Goal: Transaction & Acquisition: Subscribe to service/newsletter

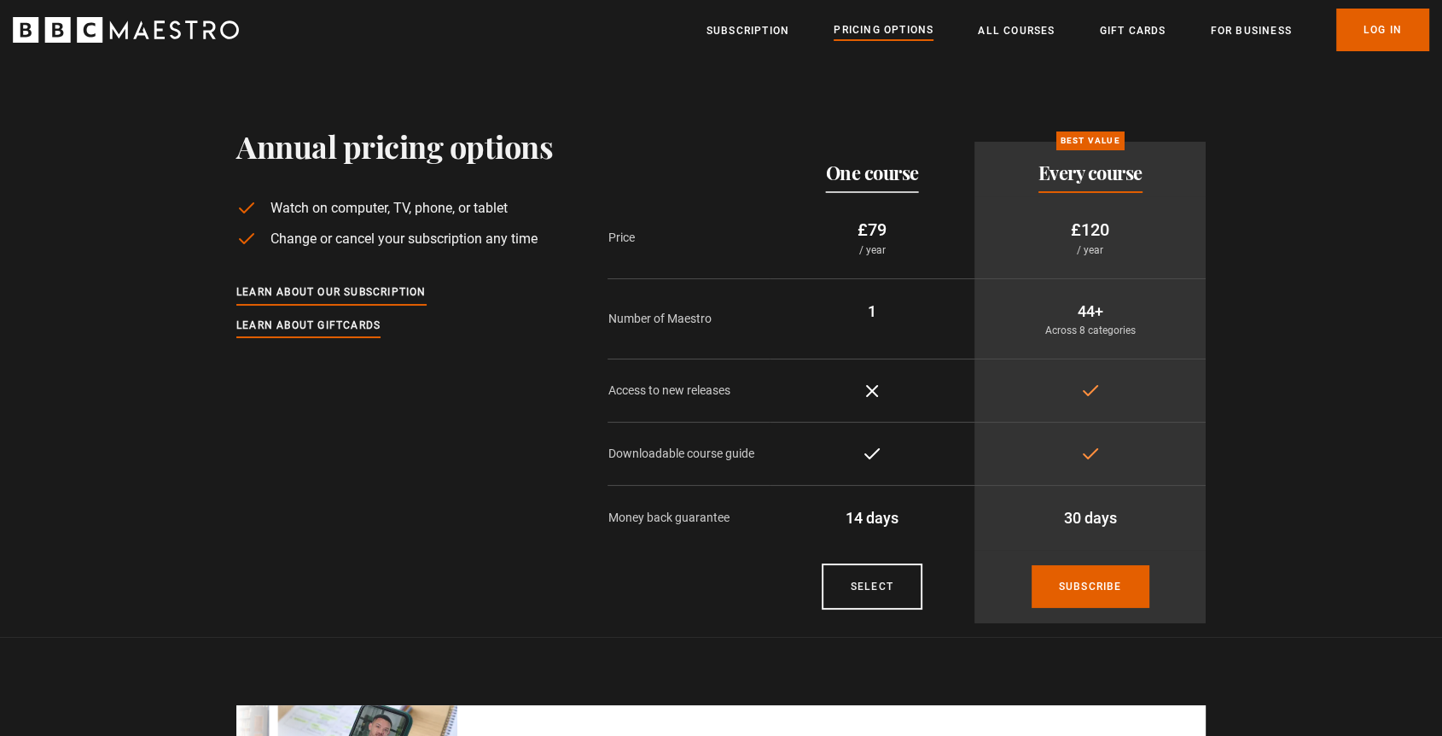
click at [746, 32] on link "Subscription" at bounding box center [748, 30] width 83 height 17
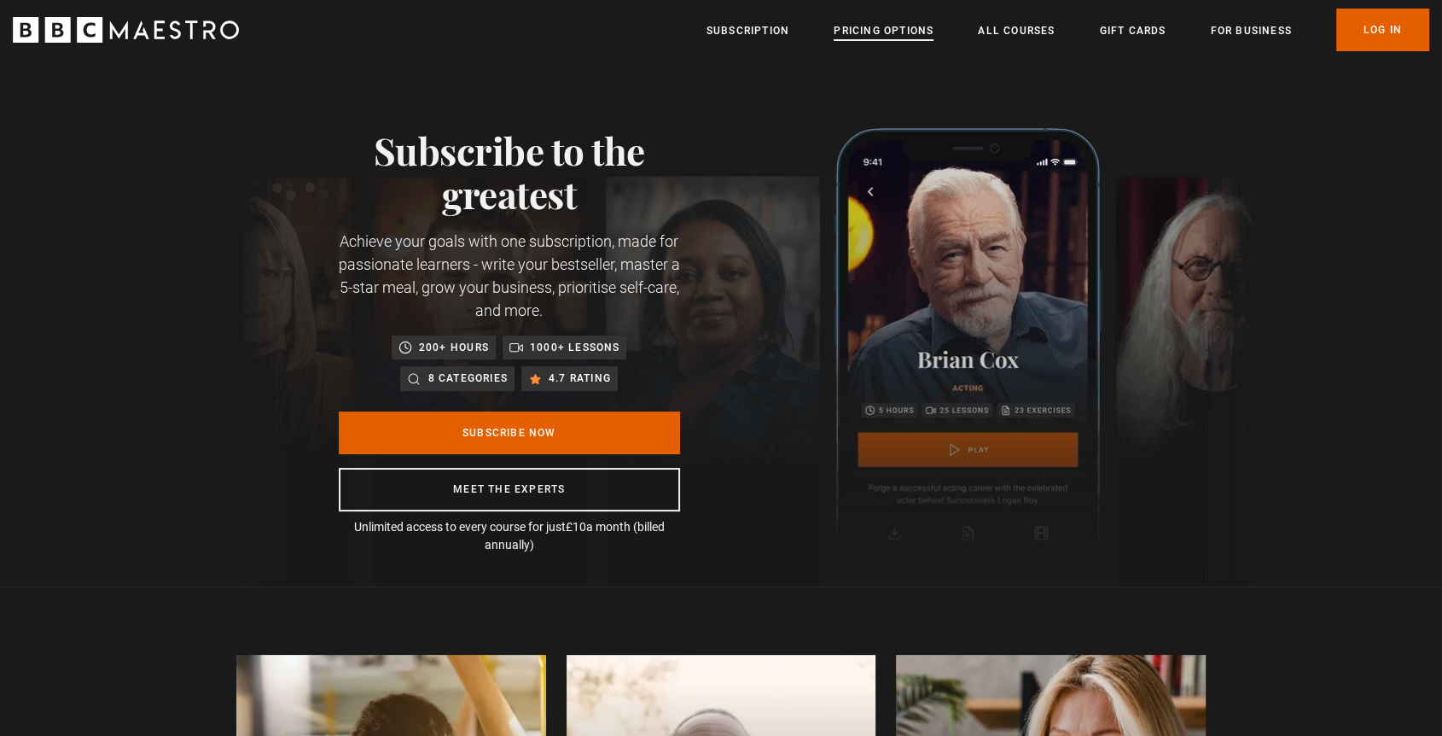
click at [896, 29] on link "Pricing Options" at bounding box center [884, 30] width 100 height 17
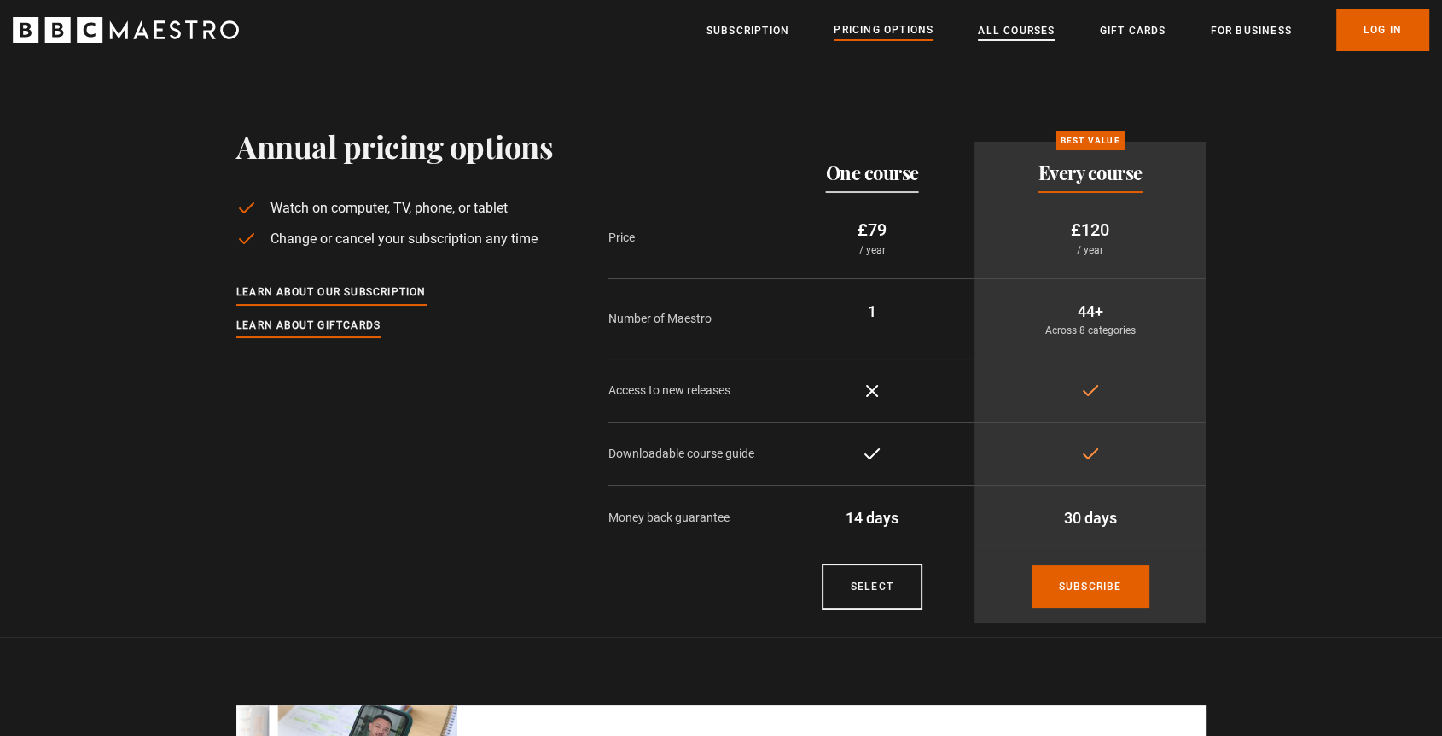
click at [1015, 29] on link "All Courses" at bounding box center [1016, 30] width 77 height 17
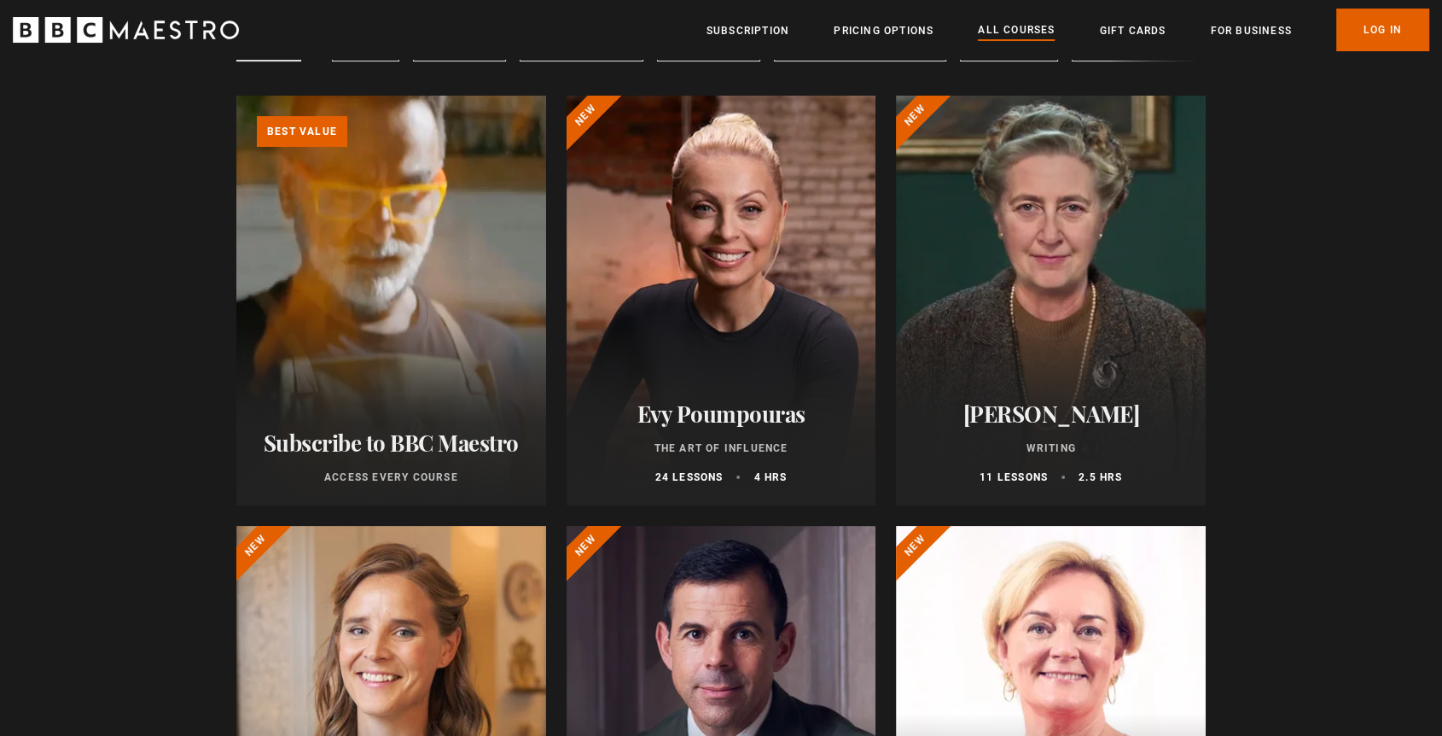
scroll to position [189, 0]
